Goal: Information Seeking & Learning: Compare options

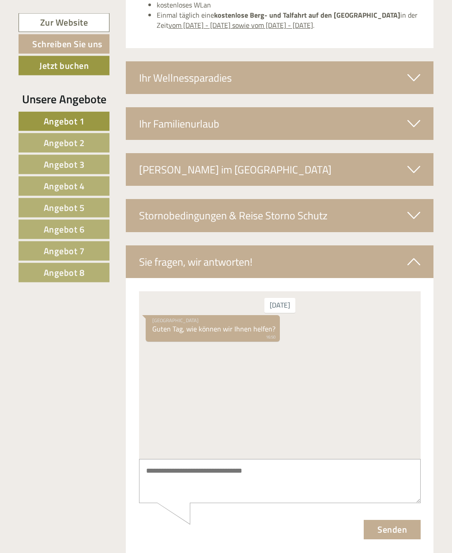
scroll to position [2993, 0]
click at [83, 280] on link "Angebot 8" at bounding box center [64, 272] width 91 height 19
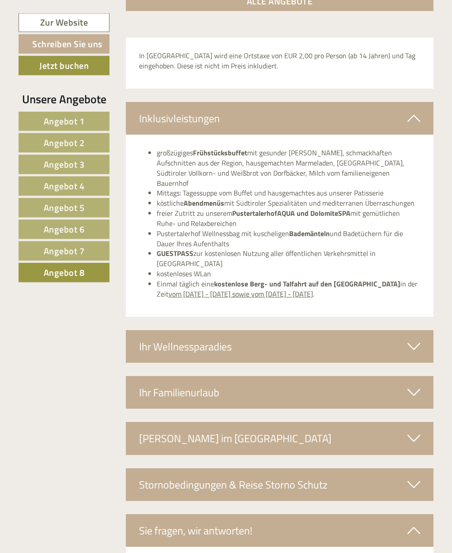
scroll to position [1146, 0]
click at [98, 251] on link "Angebot 7" at bounding box center [64, 250] width 91 height 19
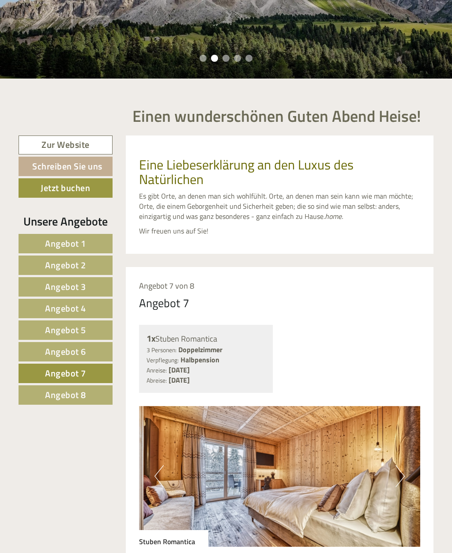
scroll to position [429, 0]
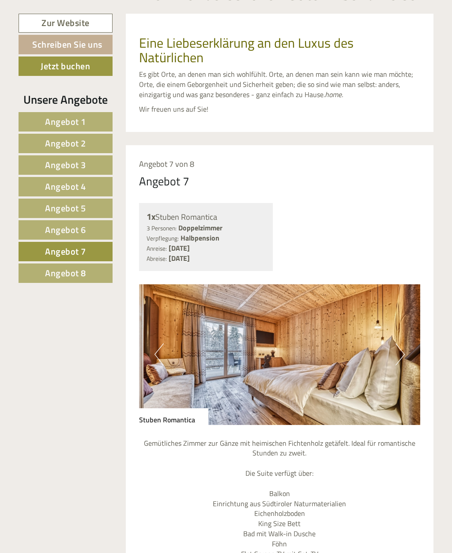
click at [91, 240] on link "Angebot 6" at bounding box center [66, 229] width 94 height 19
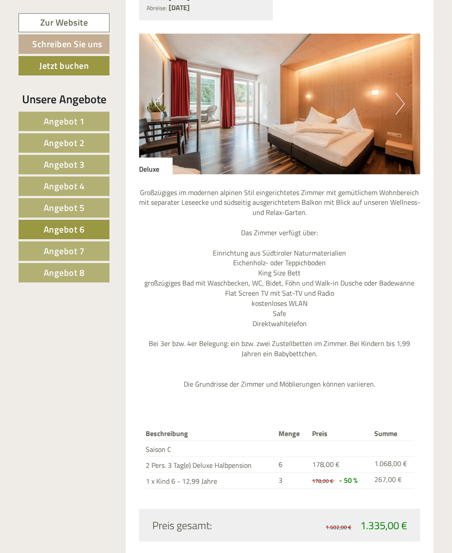
scroll to position [537, 0]
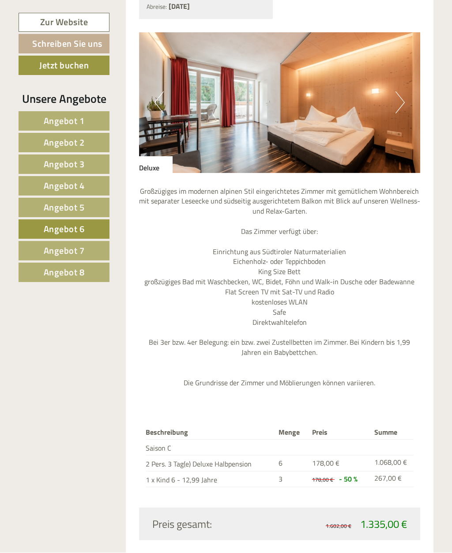
click at [409, 96] on img at bounding box center [279, 103] width 281 height 141
click at [418, 94] on img at bounding box center [279, 103] width 281 height 141
click at [400, 106] on button "Next" at bounding box center [399, 103] width 9 height 22
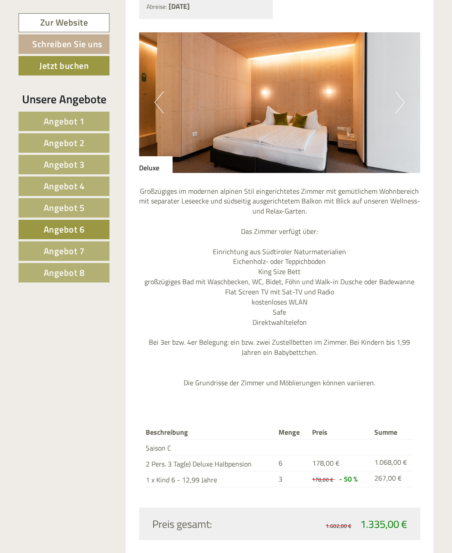
click at [401, 105] on button "Next" at bounding box center [399, 102] width 9 height 22
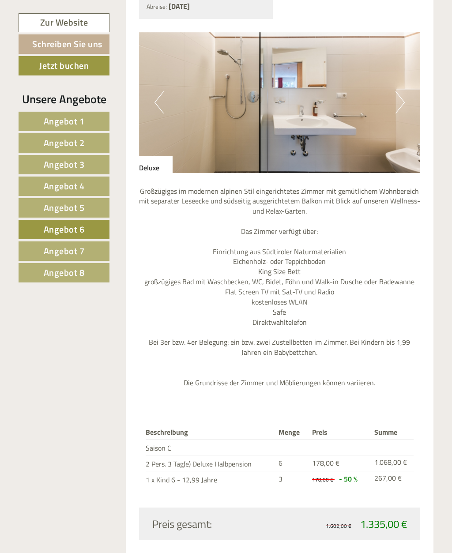
click at [410, 99] on img at bounding box center [279, 102] width 281 height 141
click at [412, 98] on img at bounding box center [279, 102] width 281 height 141
click at [395, 101] on button "Next" at bounding box center [399, 102] width 9 height 22
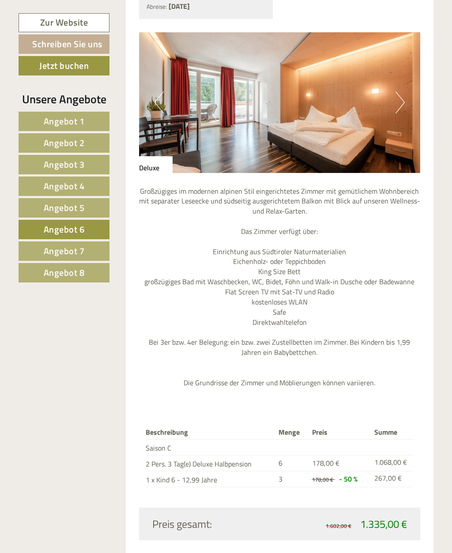
click at [398, 99] on button "Next" at bounding box center [399, 102] width 9 height 22
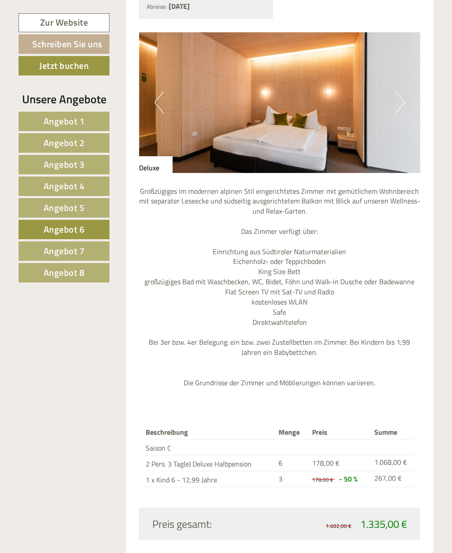
click at [398, 99] on button "Next" at bounding box center [399, 102] width 9 height 22
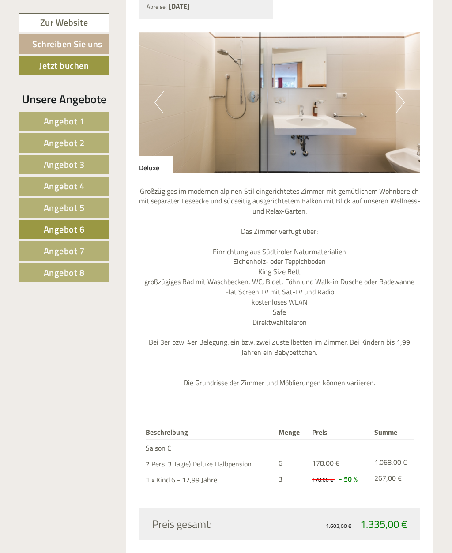
click at [101, 203] on link "Angebot 5" at bounding box center [64, 207] width 91 height 19
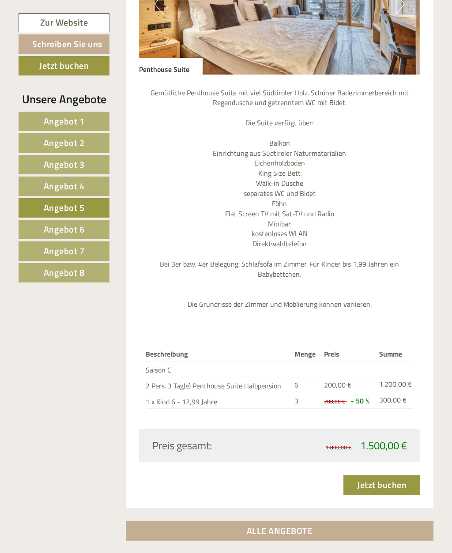
scroll to position [636, 0]
click at [89, 180] on link "Angebot 4" at bounding box center [64, 185] width 91 height 19
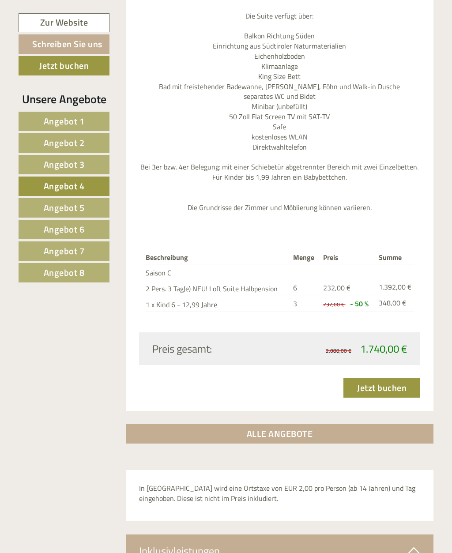
click at [89, 164] on link "Angebot 3" at bounding box center [64, 164] width 91 height 19
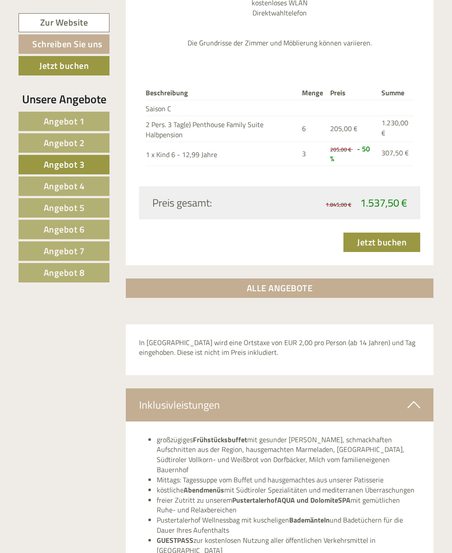
scroll to position [886, 0]
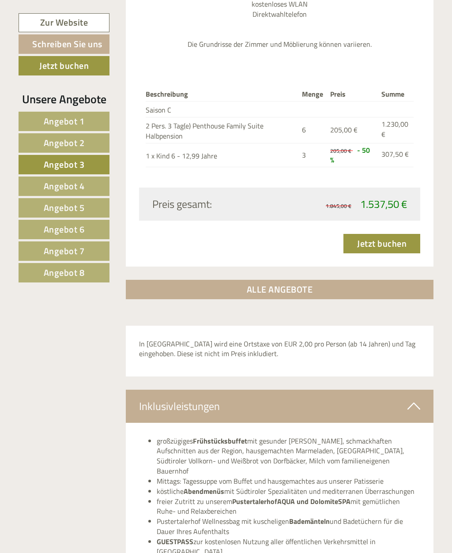
click at [89, 226] on link "Angebot 6" at bounding box center [64, 229] width 91 height 19
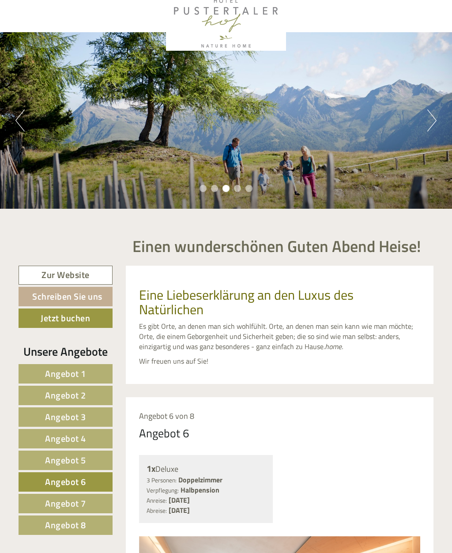
scroll to position [0, 0]
